Goal: Information Seeking & Learning: Learn about a topic

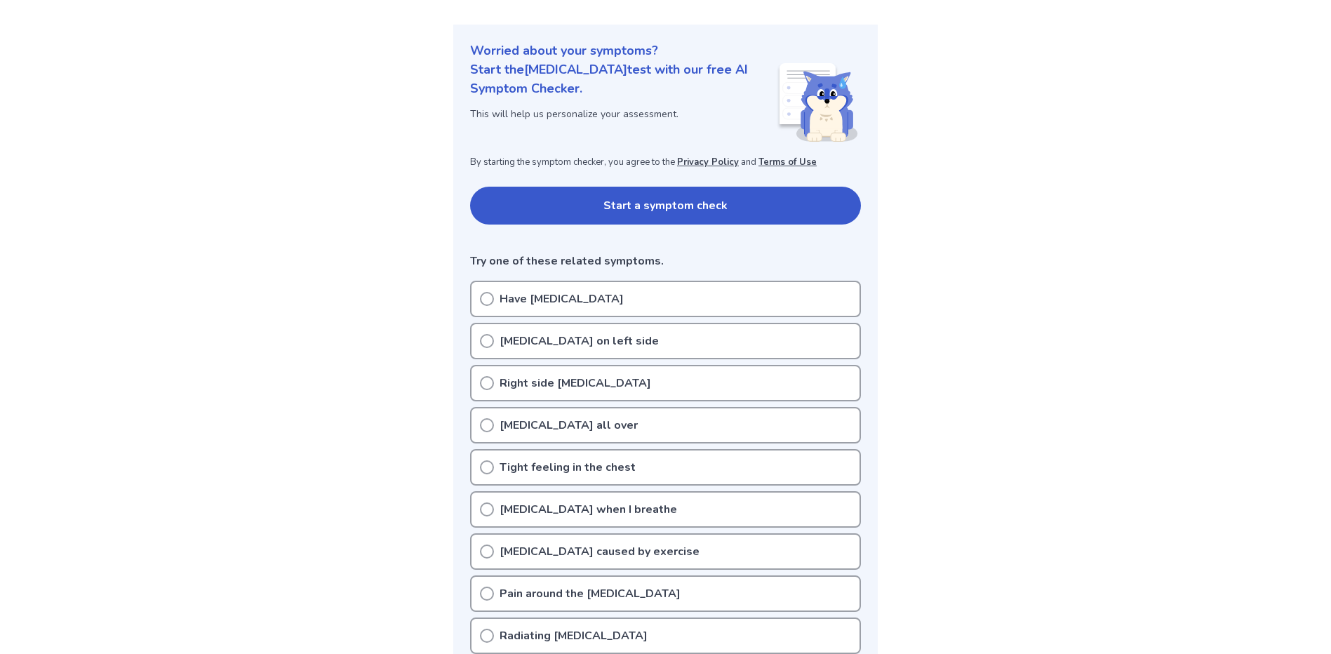
scroll to position [140, 0]
click at [670, 208] on button "Start a symptom check" at bounding box center [665, 205] width 391 height 38
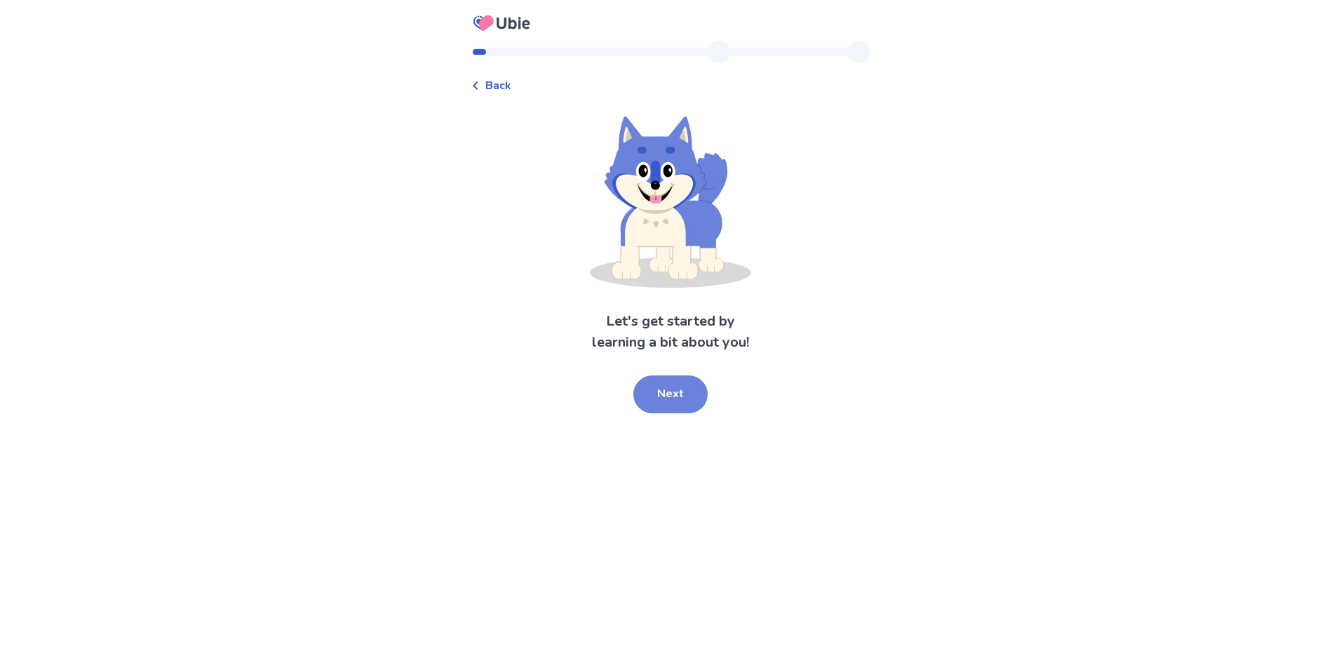
click at [664, 392] on button "Next" at bounding box center [670, 394] width 74 height 38
